Goal: Information Seeking & Learning: Learn about a topic

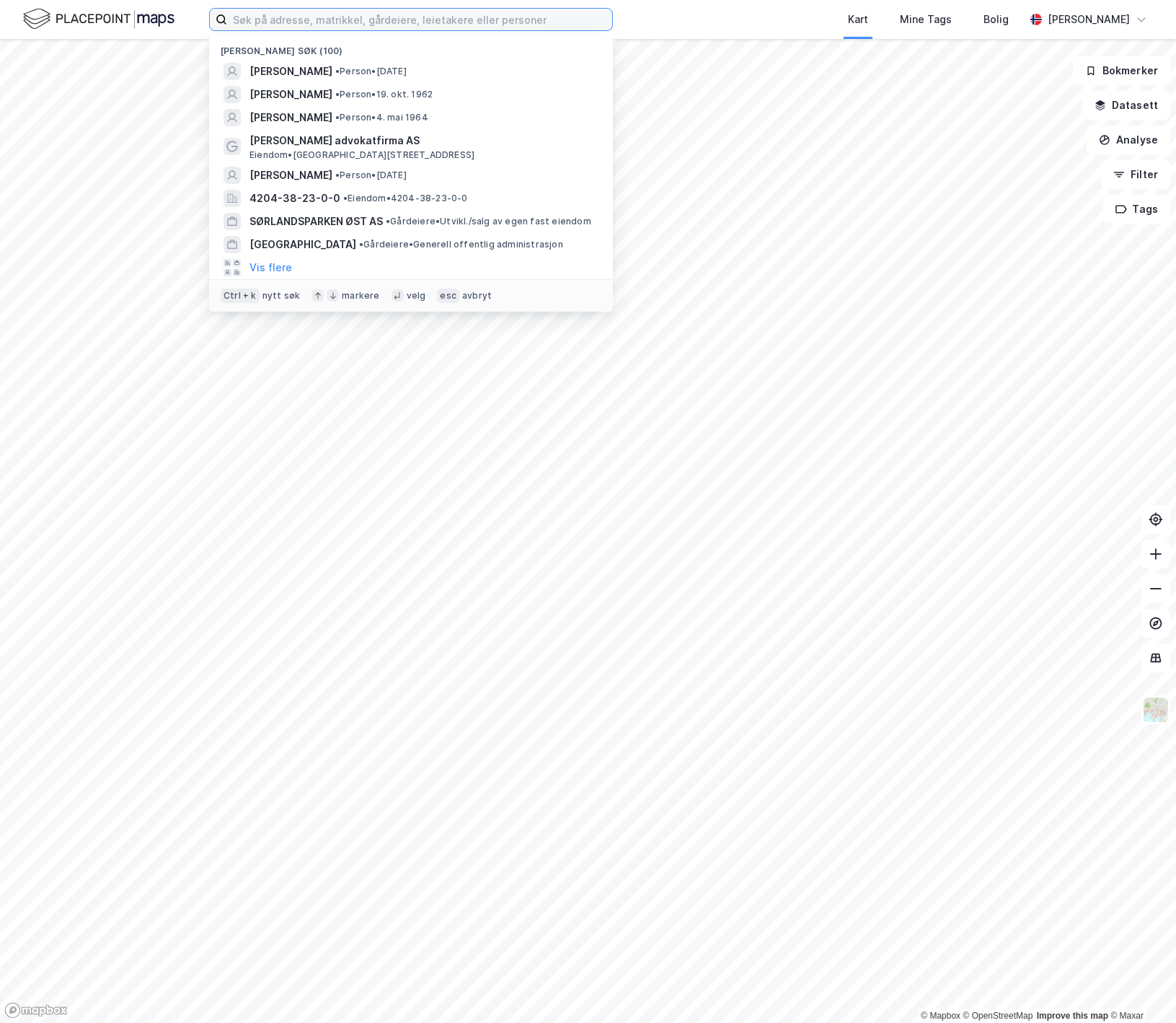
click at [307, 22] on input at bounding box center [419, 20] width 385 height 22
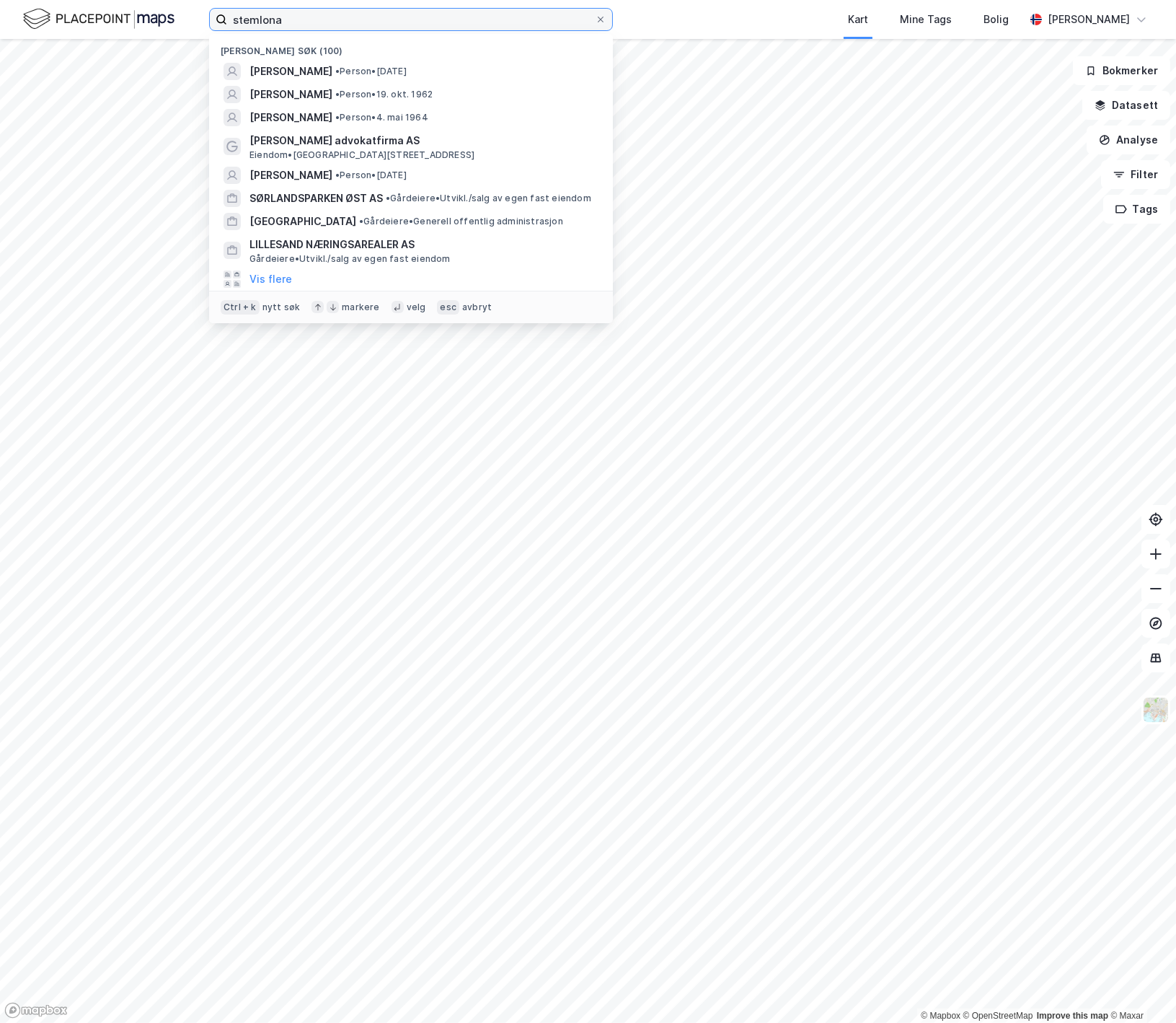
type input "stemlona"
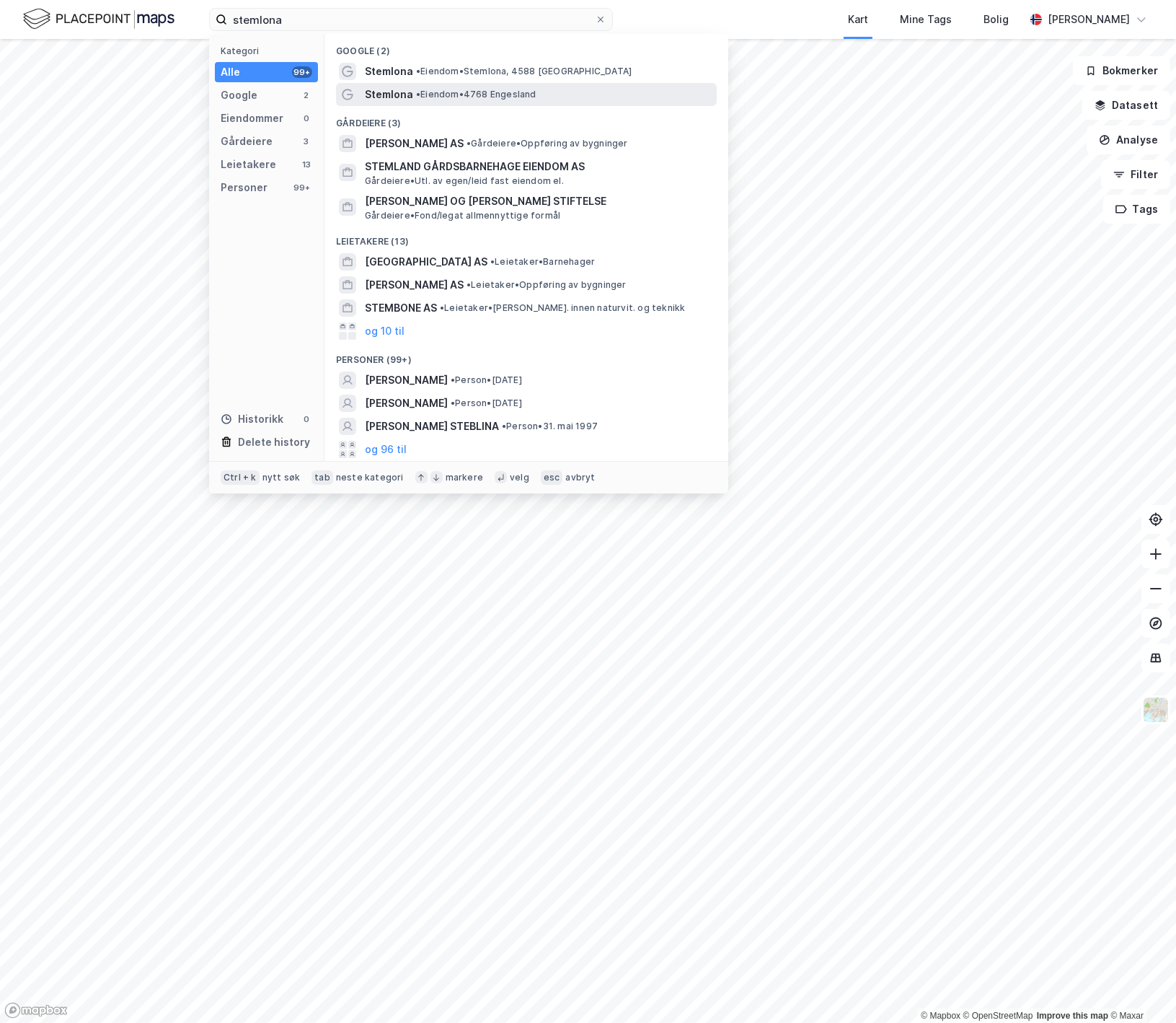
click at [384, 91] on span "Stemlona" at bounding box center [388, 94] width 48 height 17
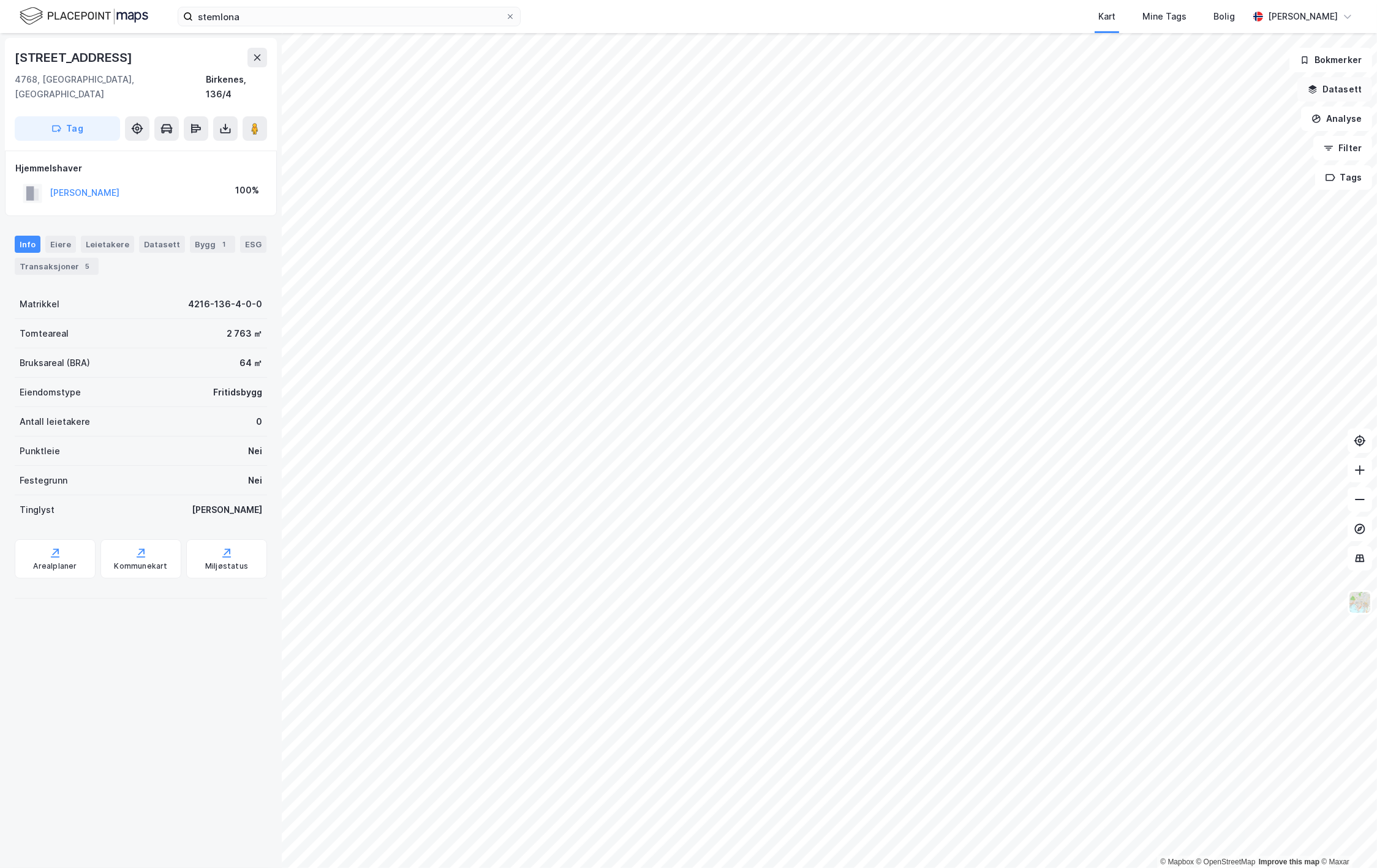
click at [999, 95] on button "Datasett" at bounding box center [1335, 89] width 75 height 24
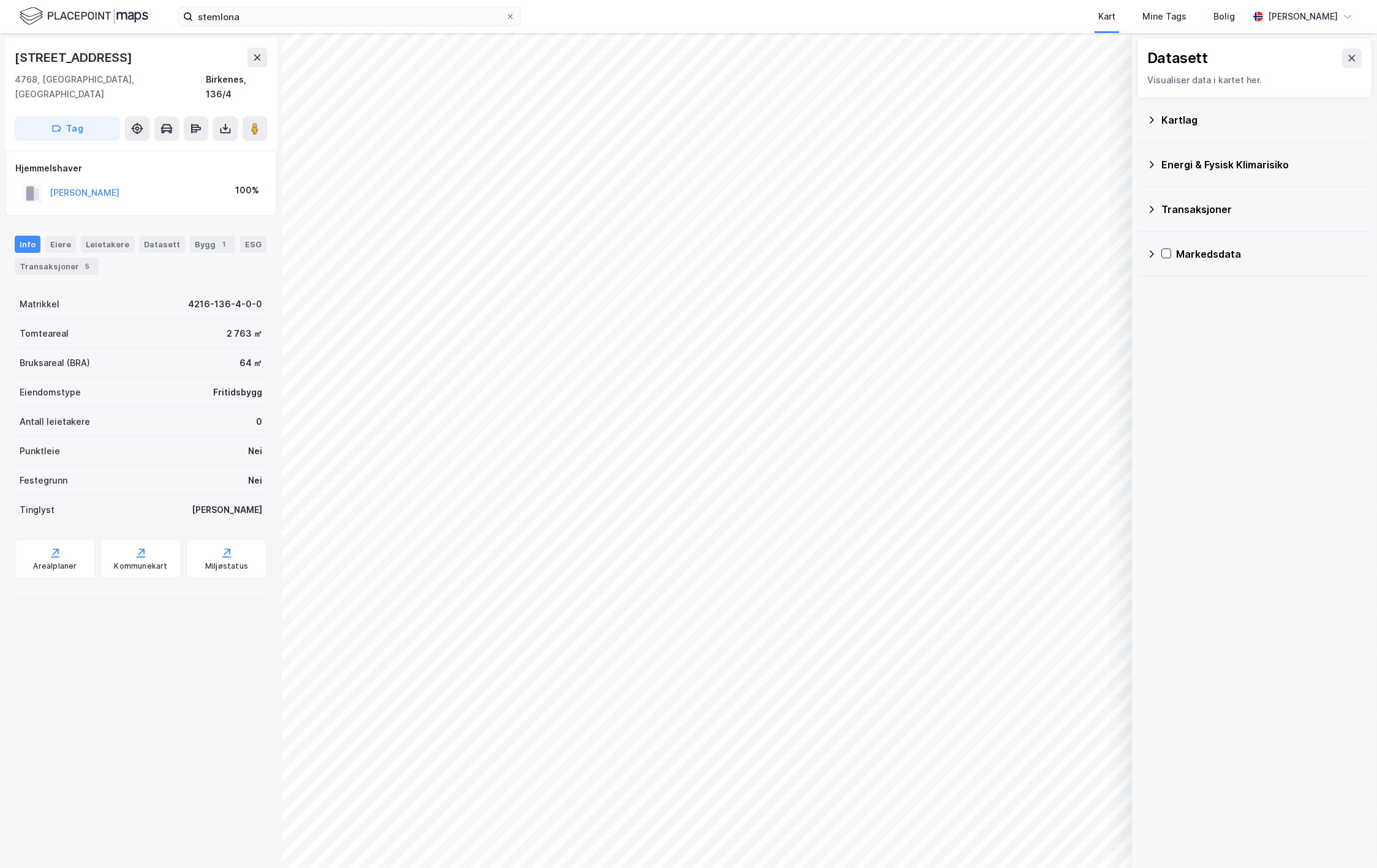
click at [999, 113] on div "Kartlag" at bounding box center [1262, 120] width 201 height 15
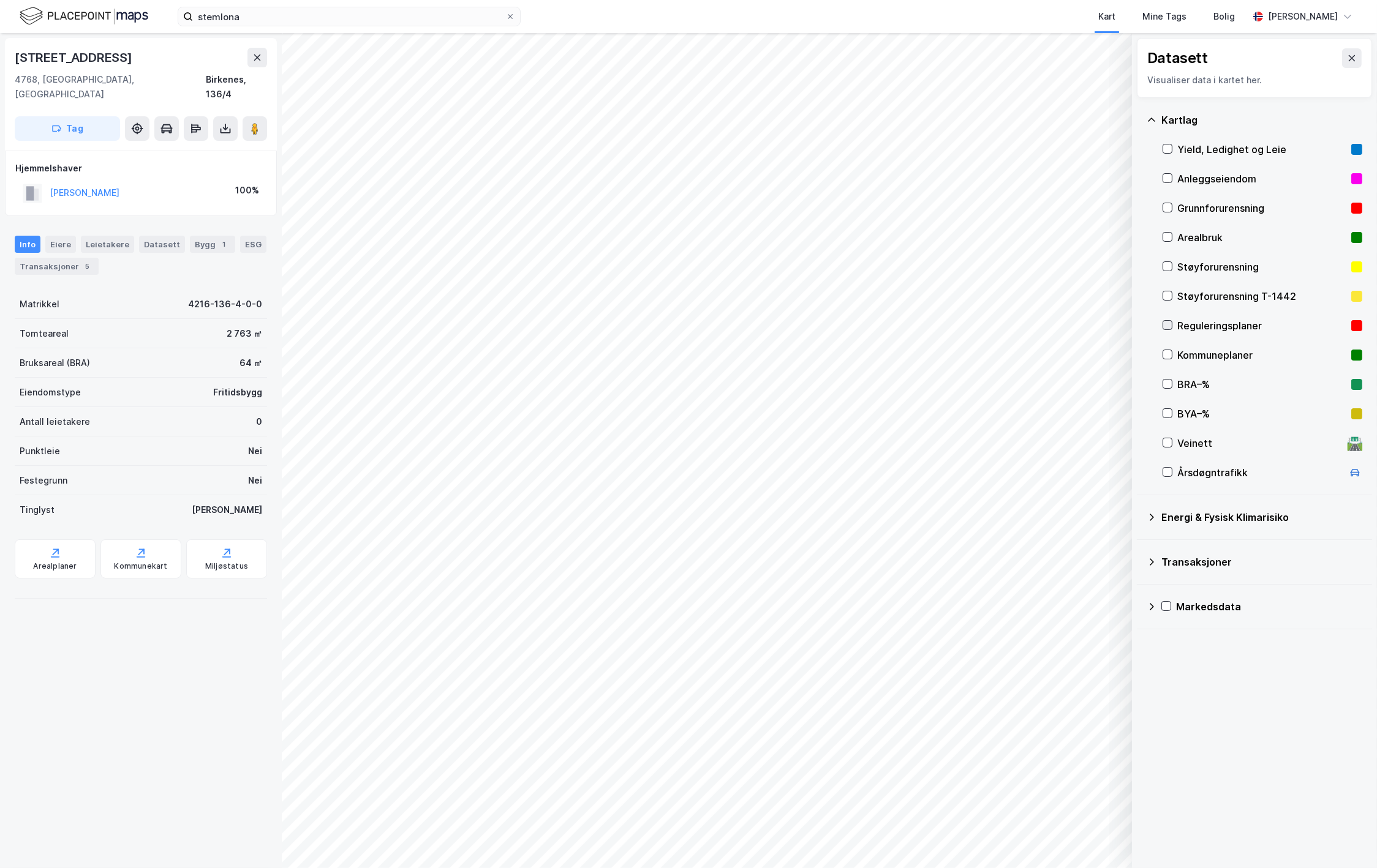
click at [999, 324] on icon at bounding box center [1167, 325] width 8 height 8
click at [999, 355] on icon at bounding box center [1168, 355] width 7 height 4
click at [999, 353] on icon at bounding box center [1167, 355] width 8 height 8
click at [999, 324] on icon at bounding box center [1167, 325] width 8 height 8
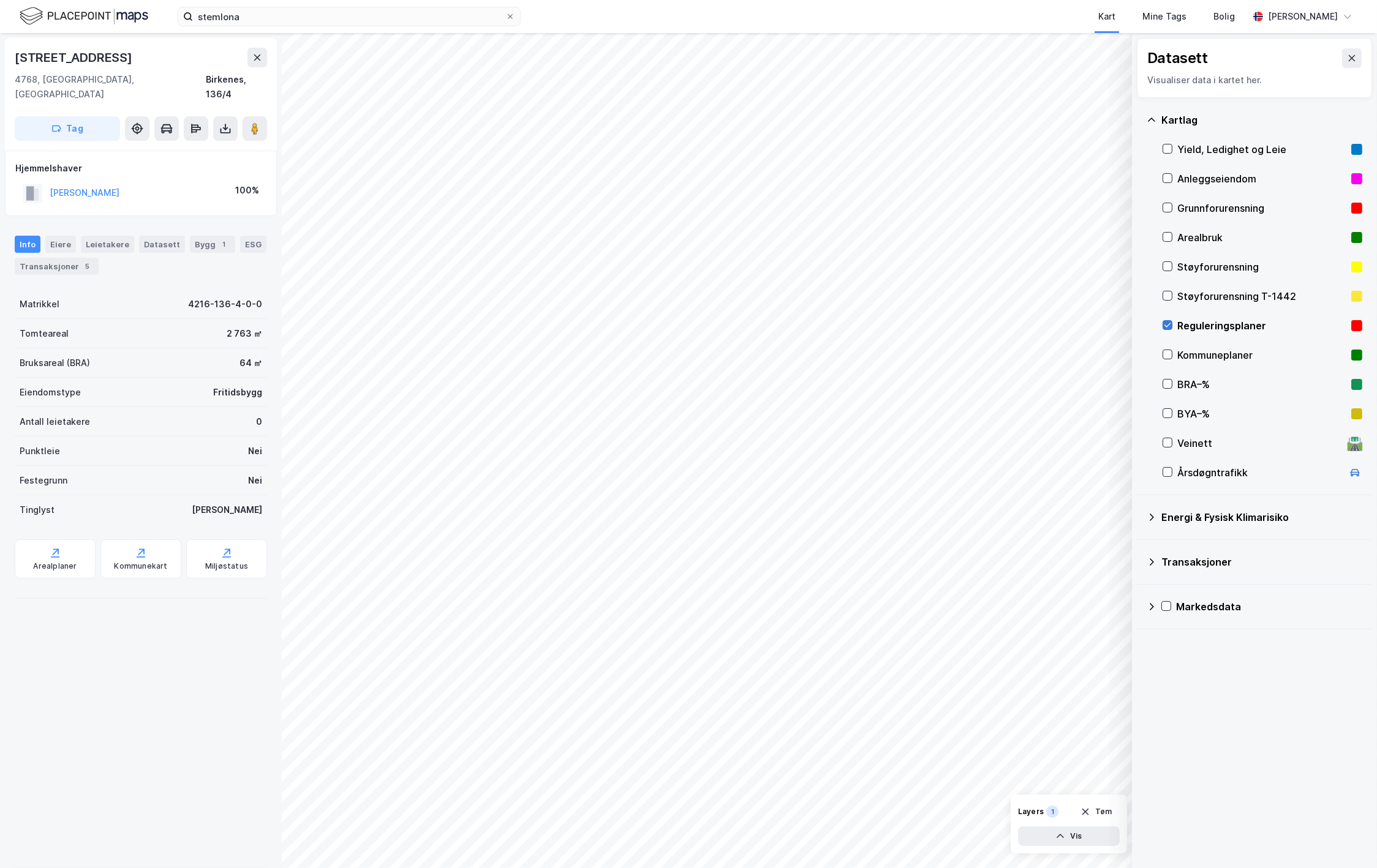
click at [999, 324] on icon at bounding box center [1167, 325] width 8 height 8
click at [999, 355] on icon at bounding box center [1168, 355] width 7 height 4
